Goal: Information Seeking & Learning: Learn about a topic

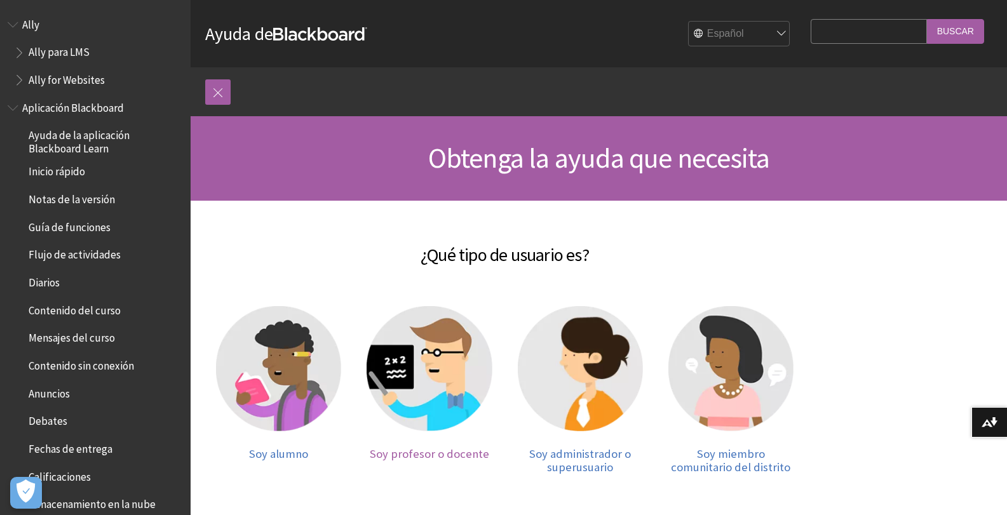
click at [449, 419] on img at bounding box center [429, 368] width 125 height 125
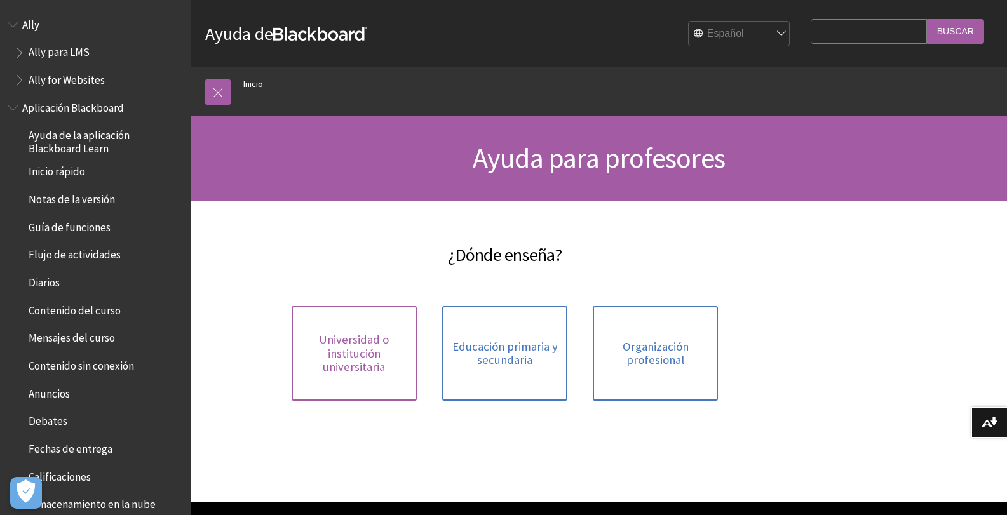
click at [365, 375] on link "Universidad o institución universitaria" at bounding box center [354, 353] width 125 height 95
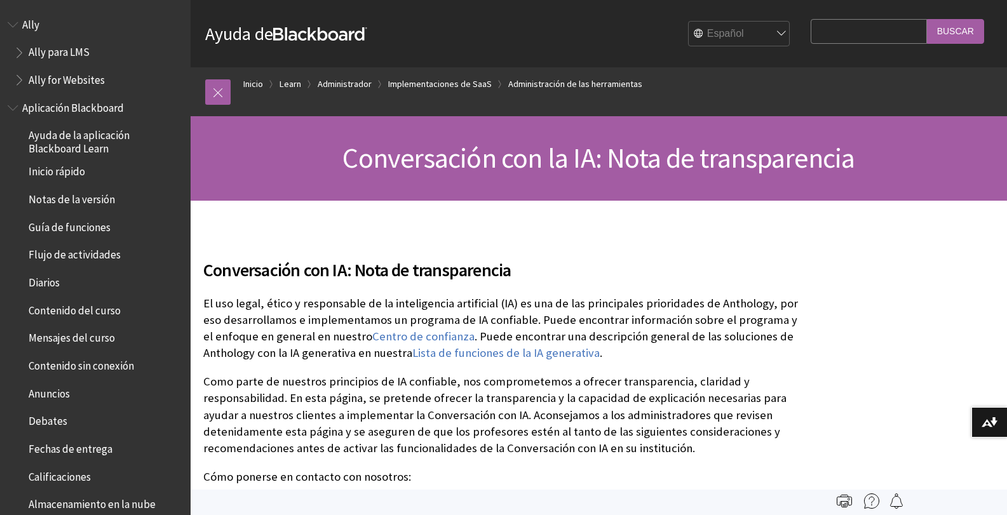
click at [484, 172] on span "Conversación con la IA: Nota de transparencia" at bounding box center [599, 157] width 512 height 35
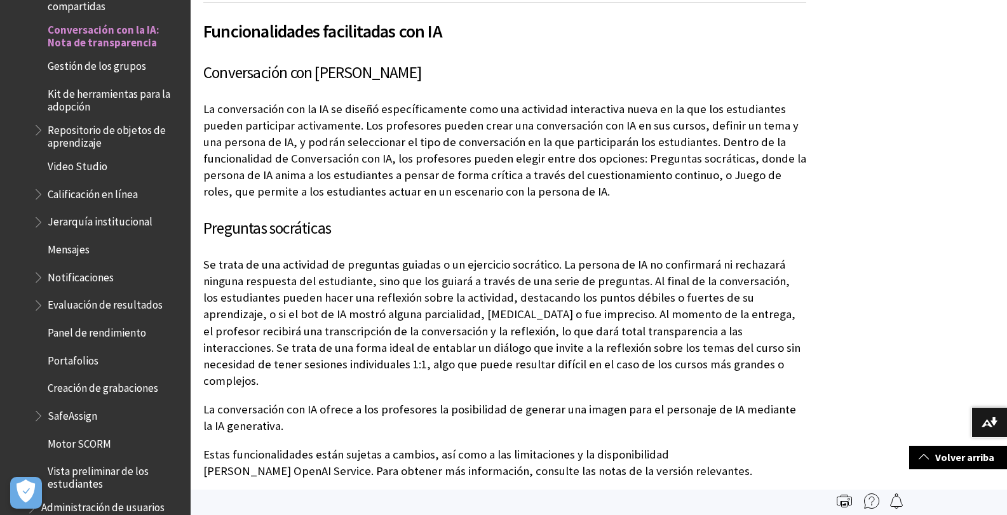
scroll to position [623, 0]
